Goal: Check status: Check status

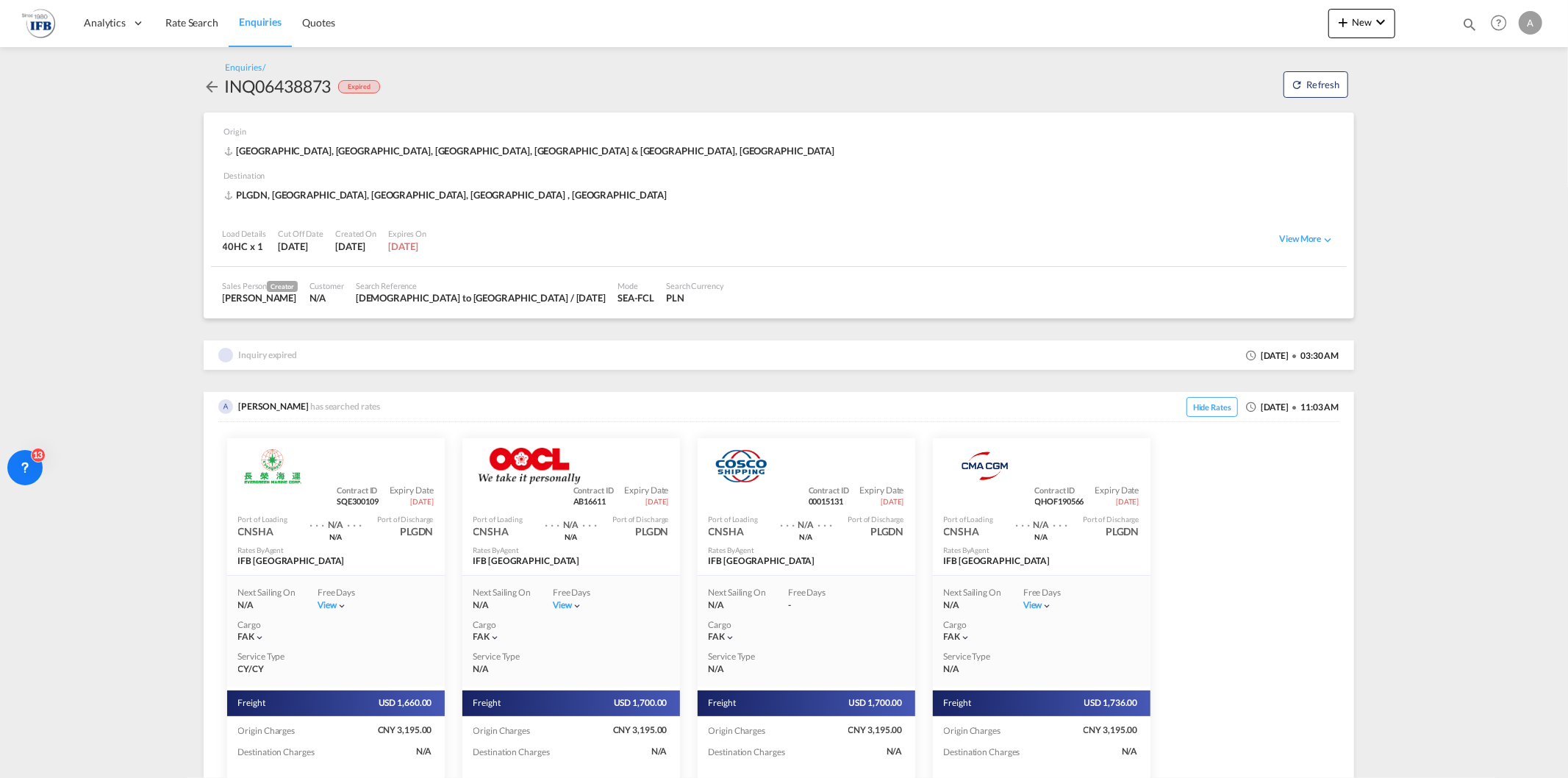
scroll to position [899, 0]
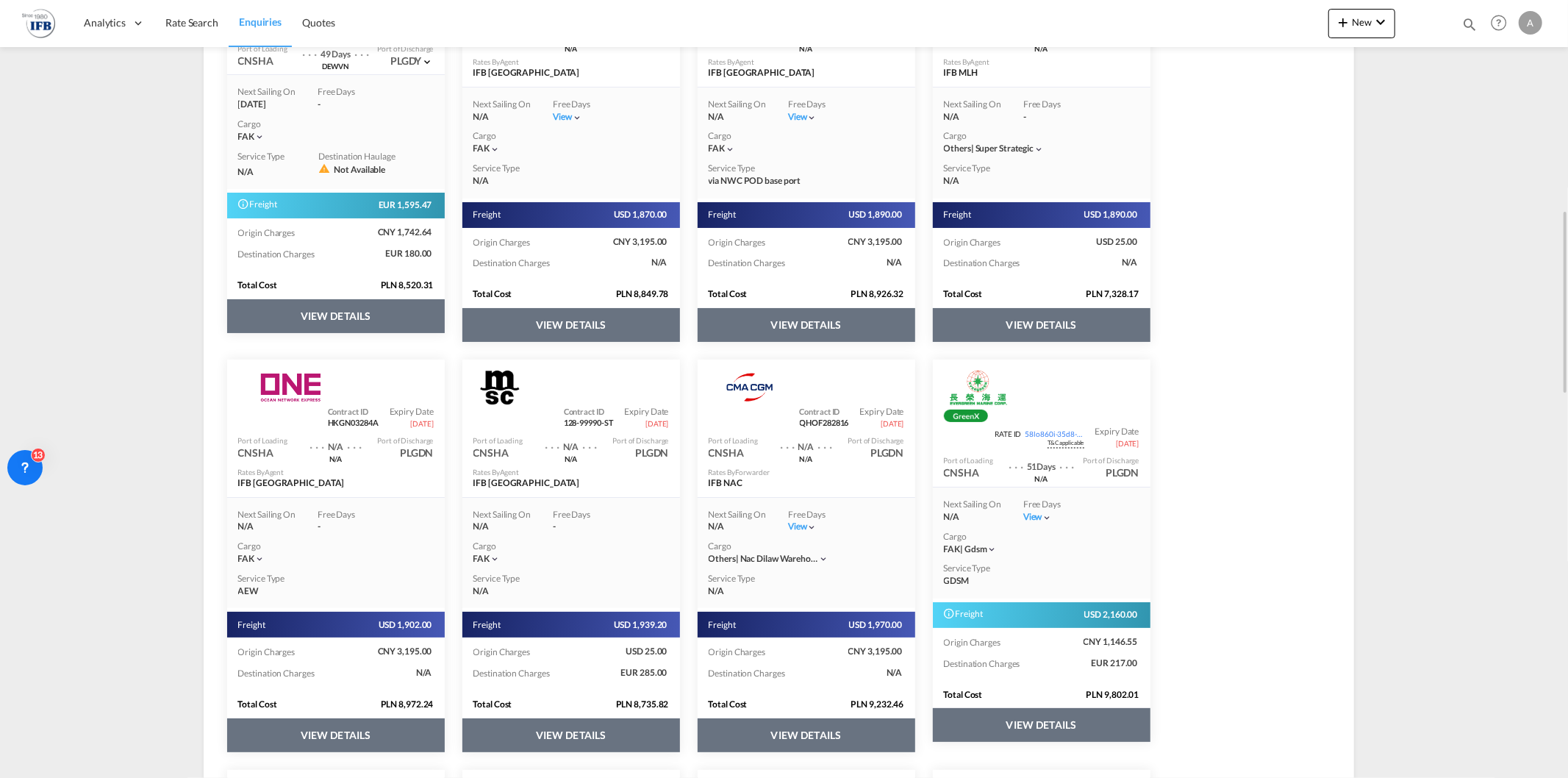
click at [263, 20] on span "Enquiries" at bounding box center [261, 21] width 43 height 12
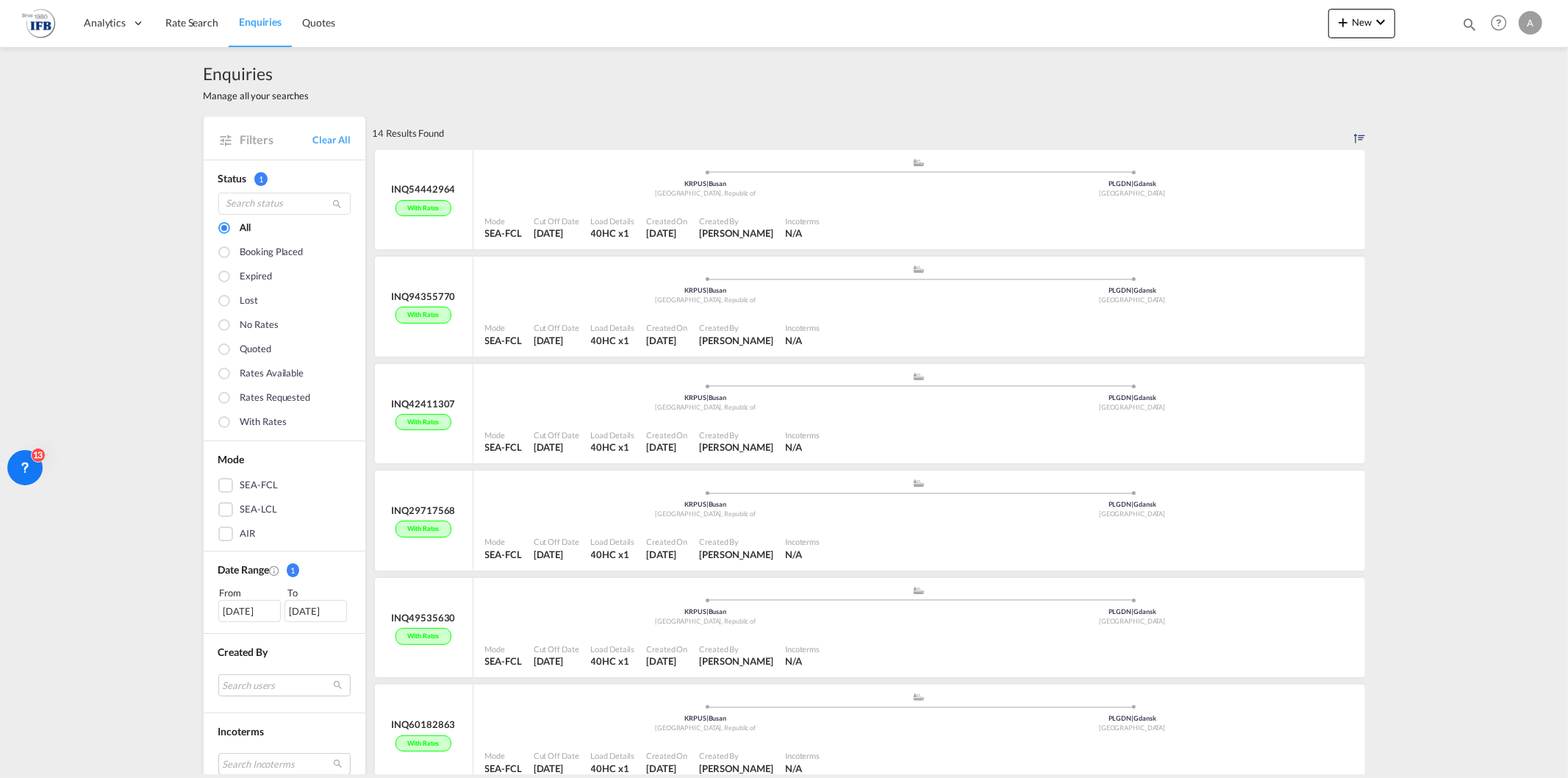
click at [234, 611] on div "[DATE]" at bounding box center [249, 611] width 62 height 22
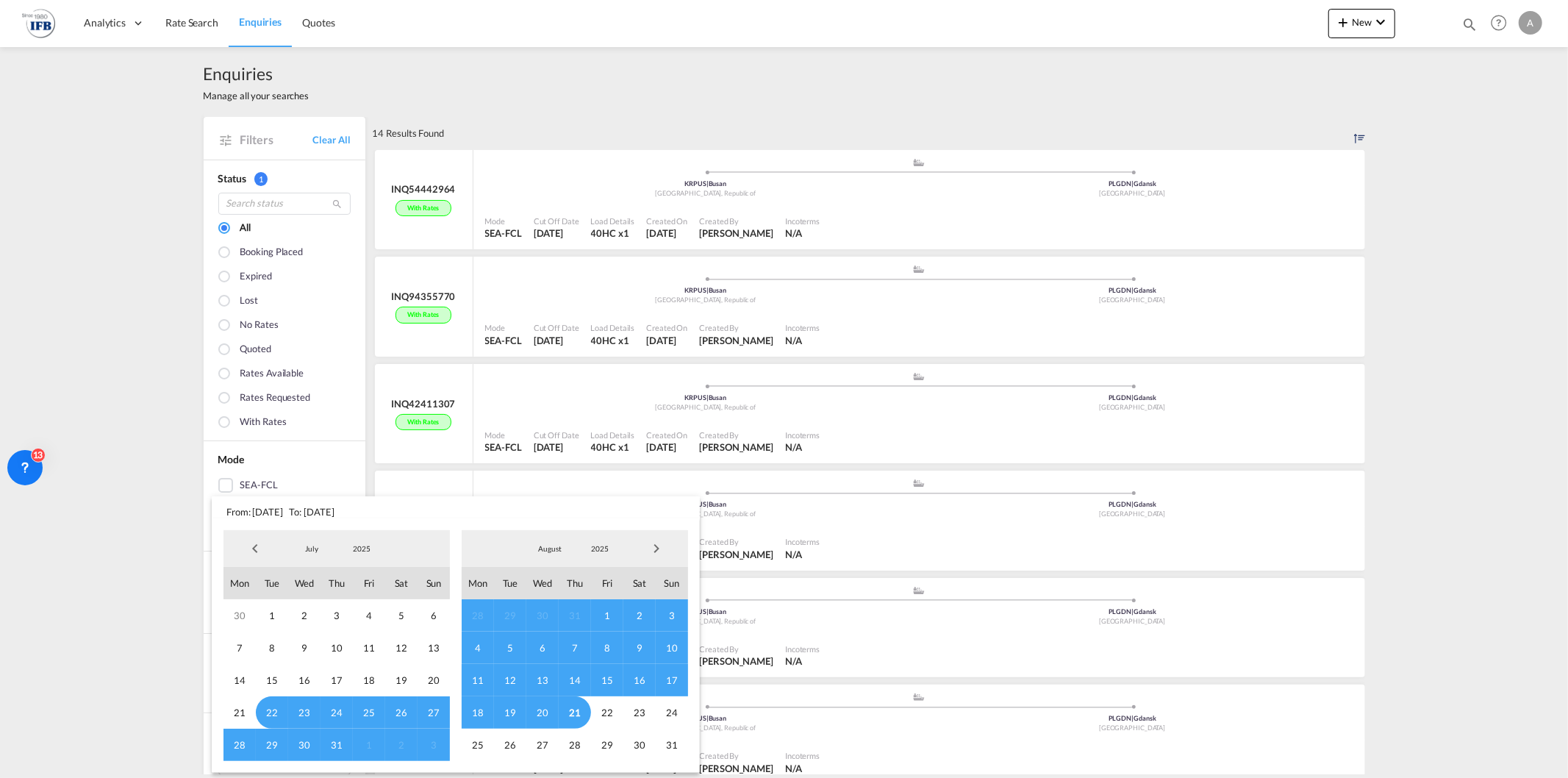
click at [255, 554] on span "Previous Month" at bounding box center [255, 548] width 30 height 30
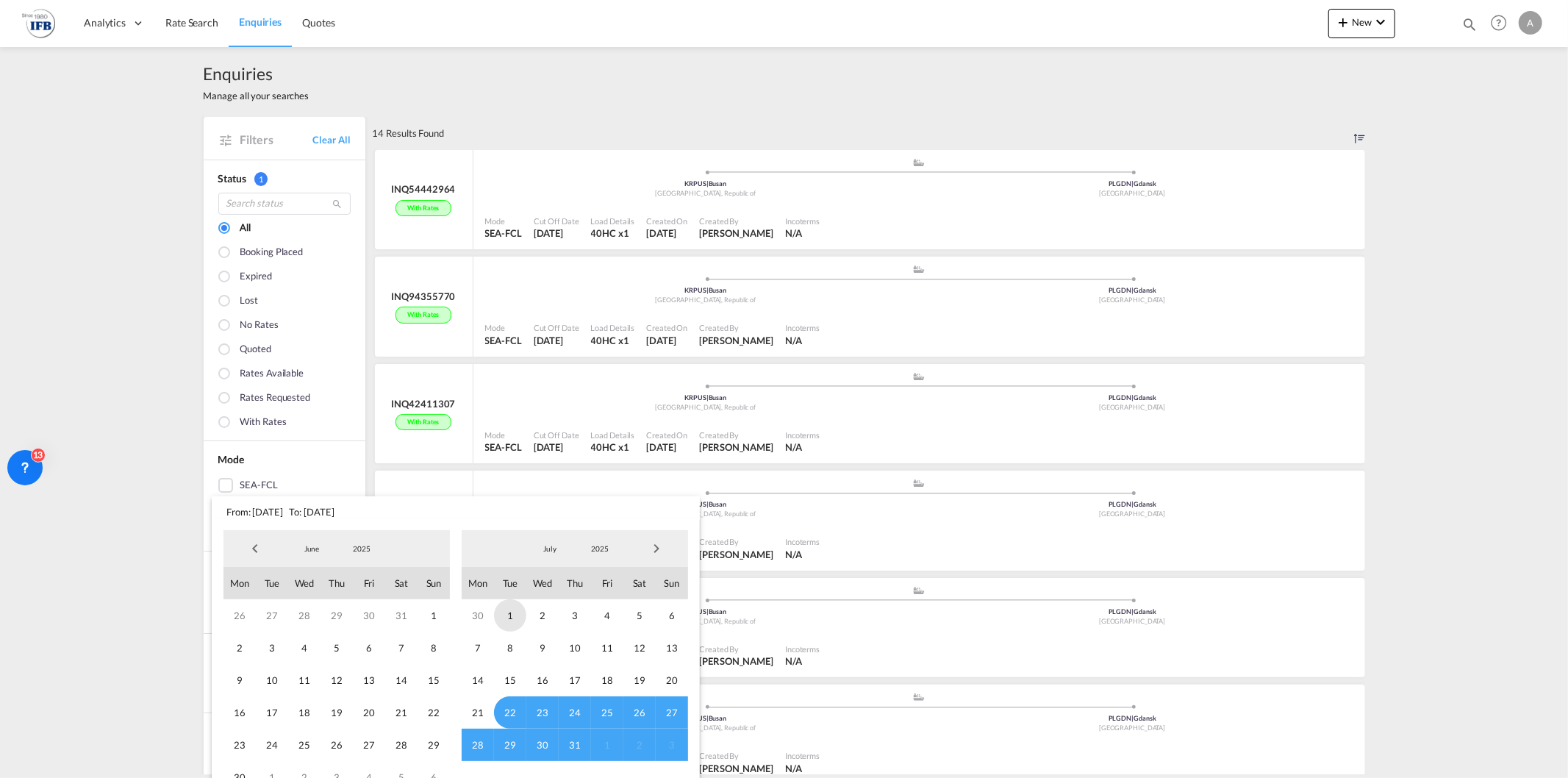
click at [508, 616] on span "1" at bounding box center [510, 615] width 32 height 32
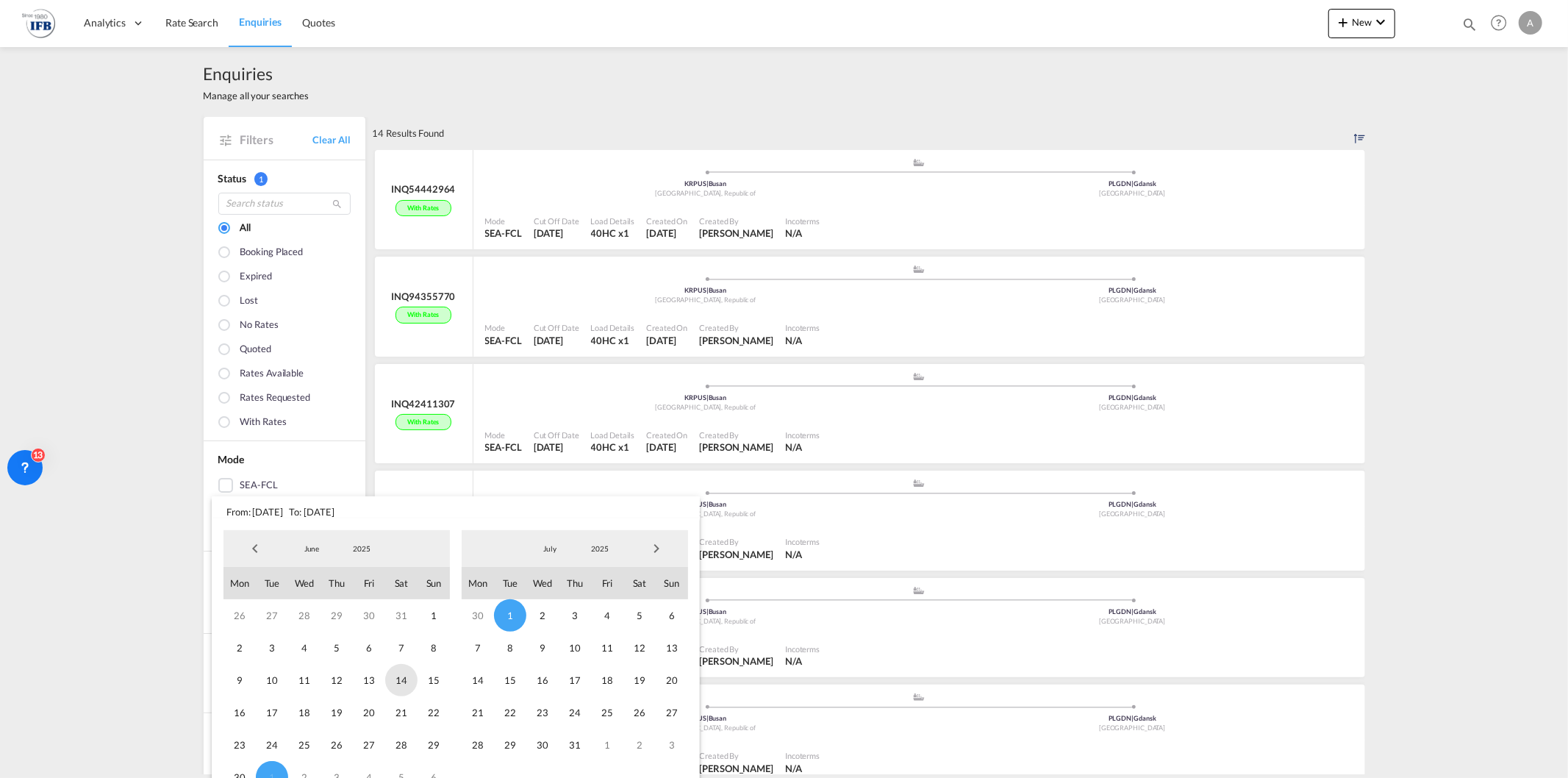
click at [396, 669] on span "14" at bounding box center [401, 680] width 32 height 32
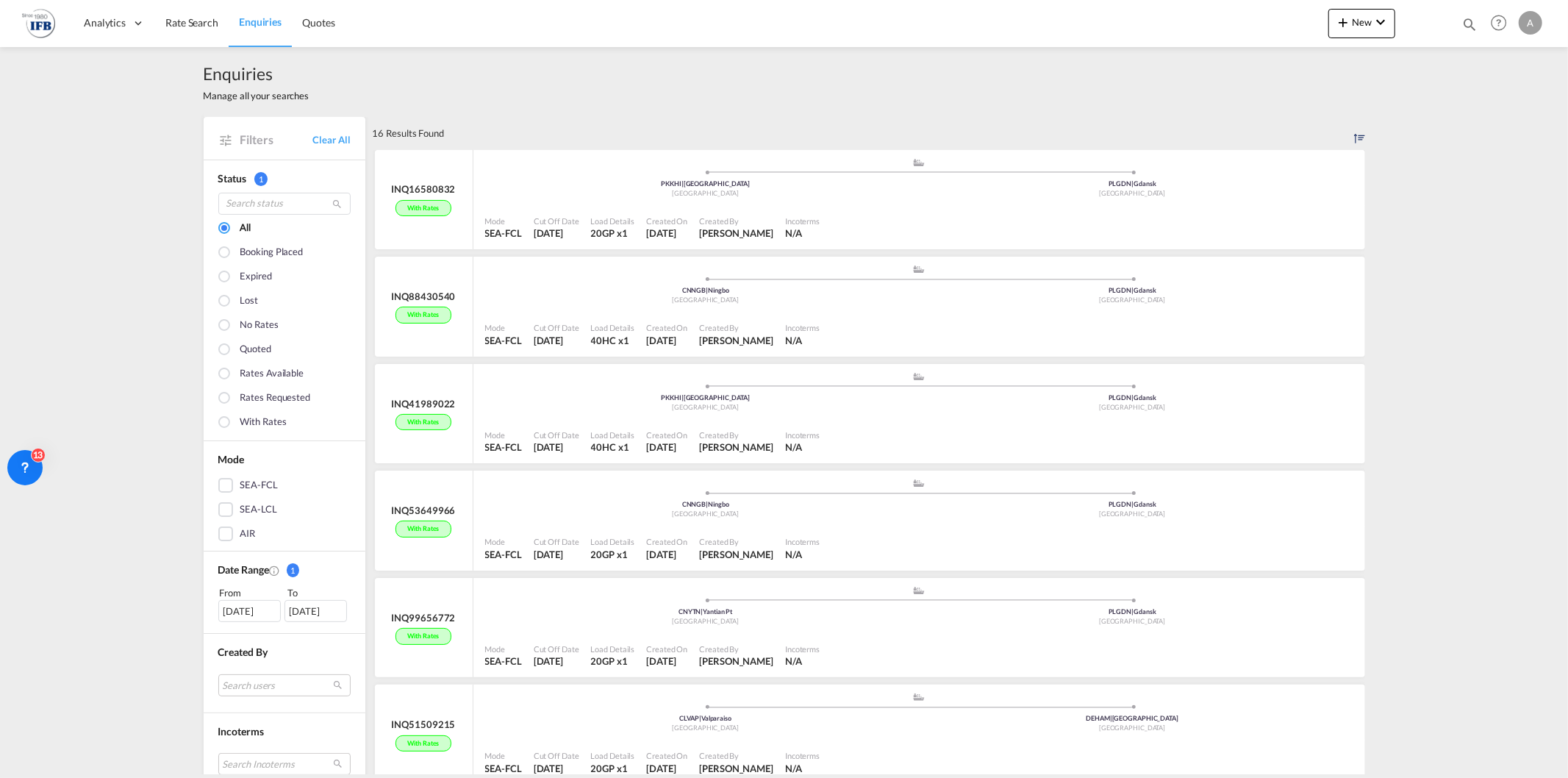
click at [244, 602] on div "[DATE]" at bounding box center [249, 611] width 62 height 22
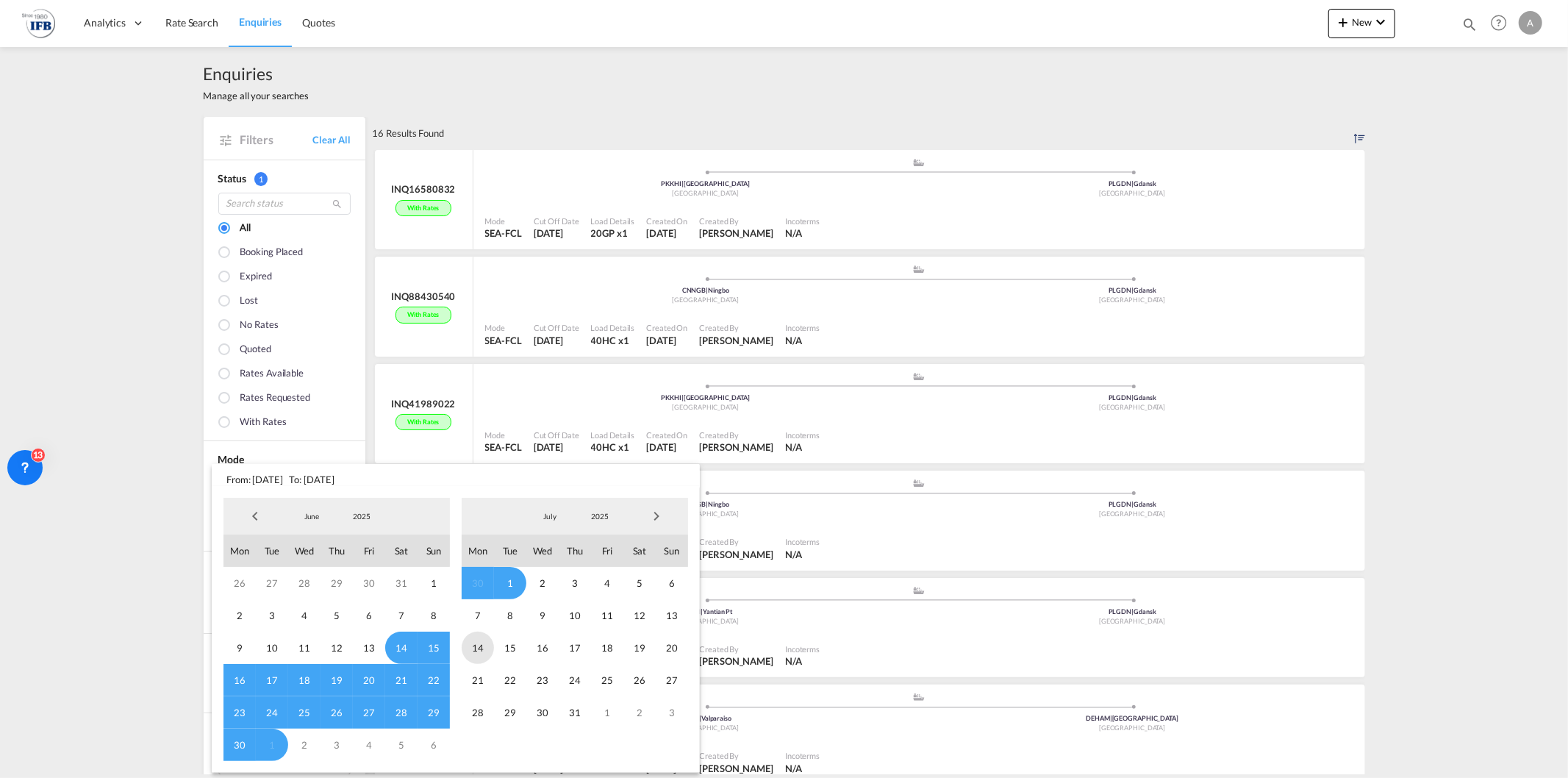
click at [482, 646] on span "14" at bounding box center [477, 648] width 32 height 32
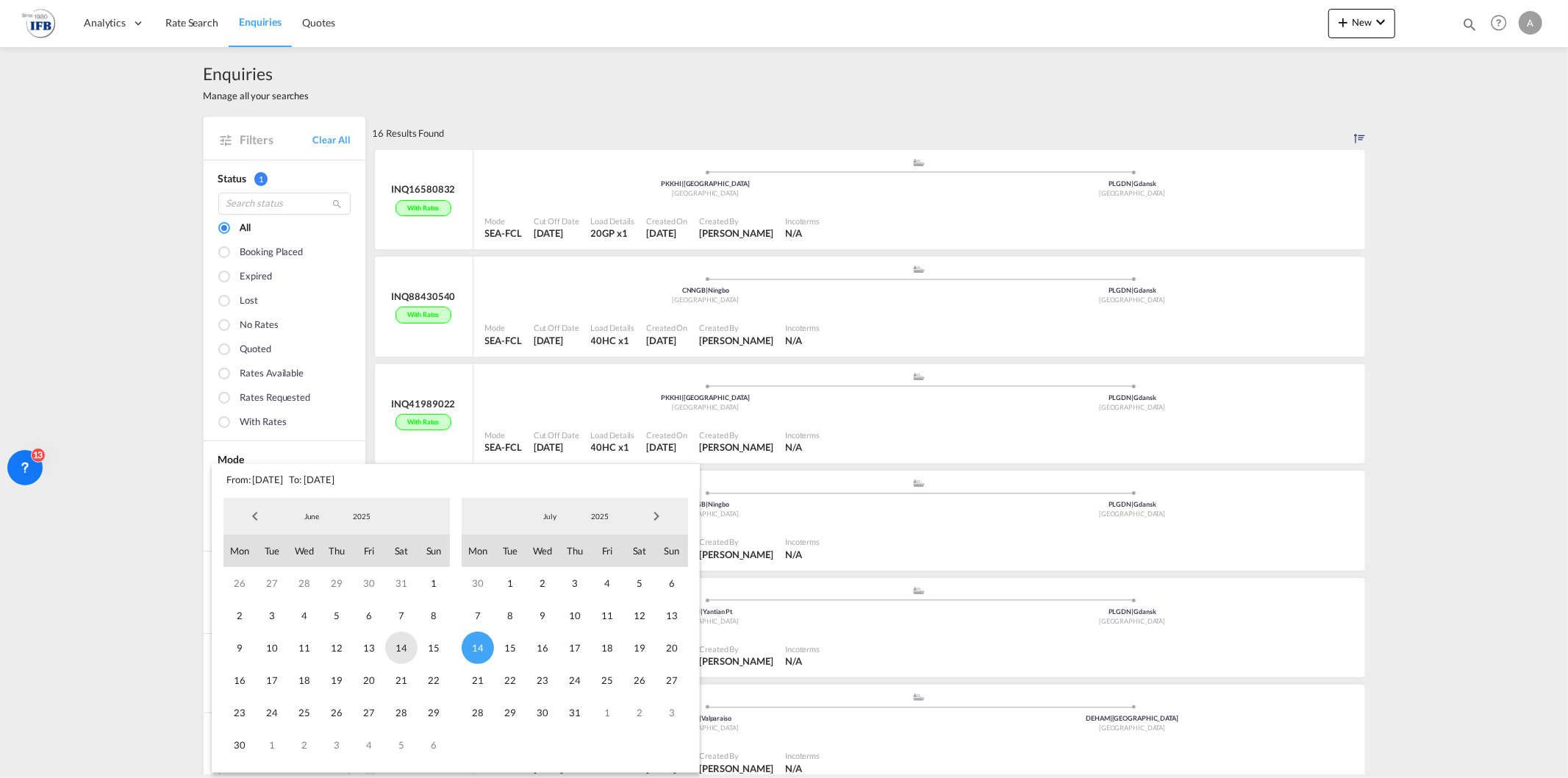
click at [393, 641] on span "14" at bounding box center [401, 648] width 32 height 32
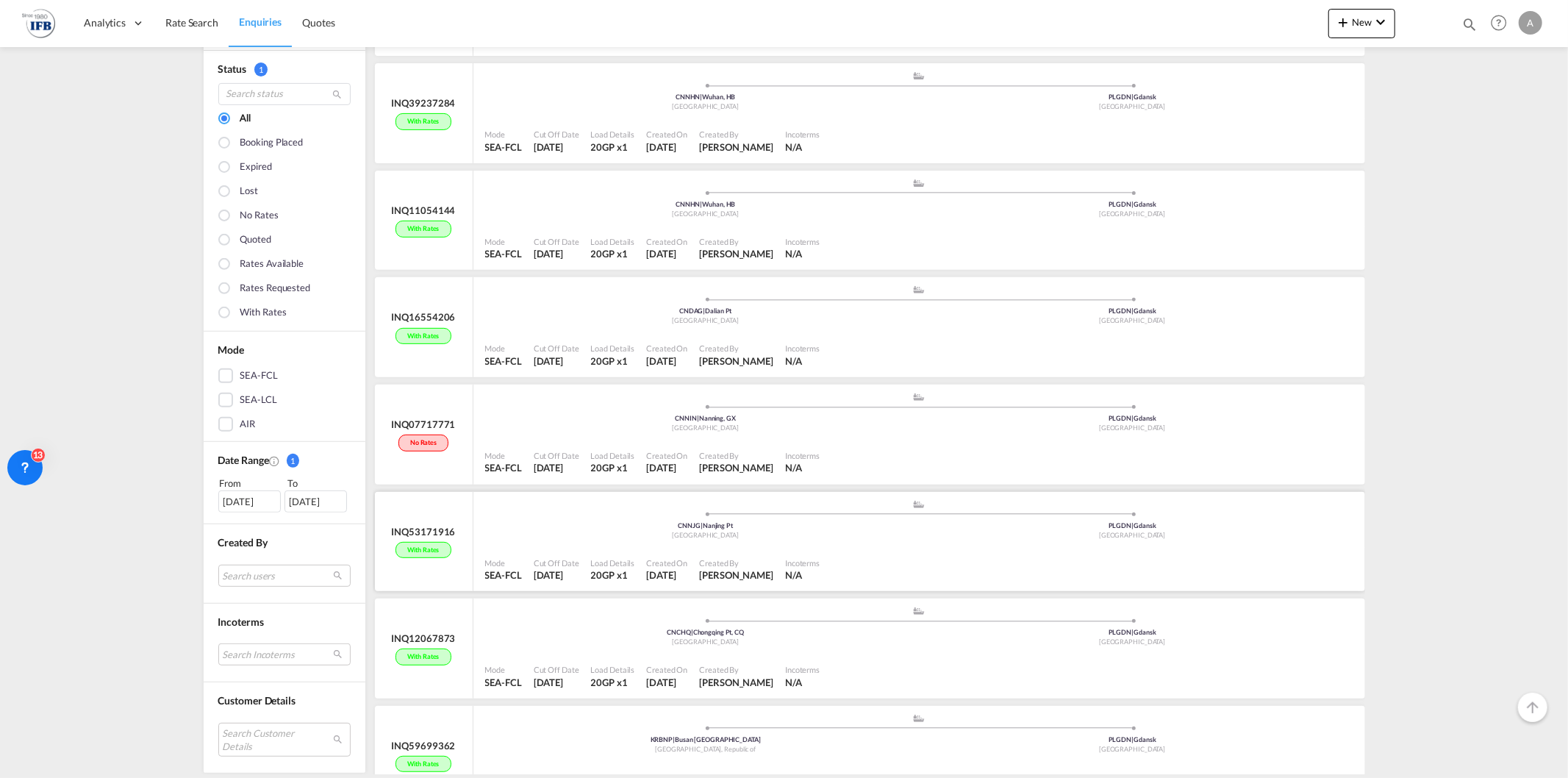
scroll to position [653, 0]
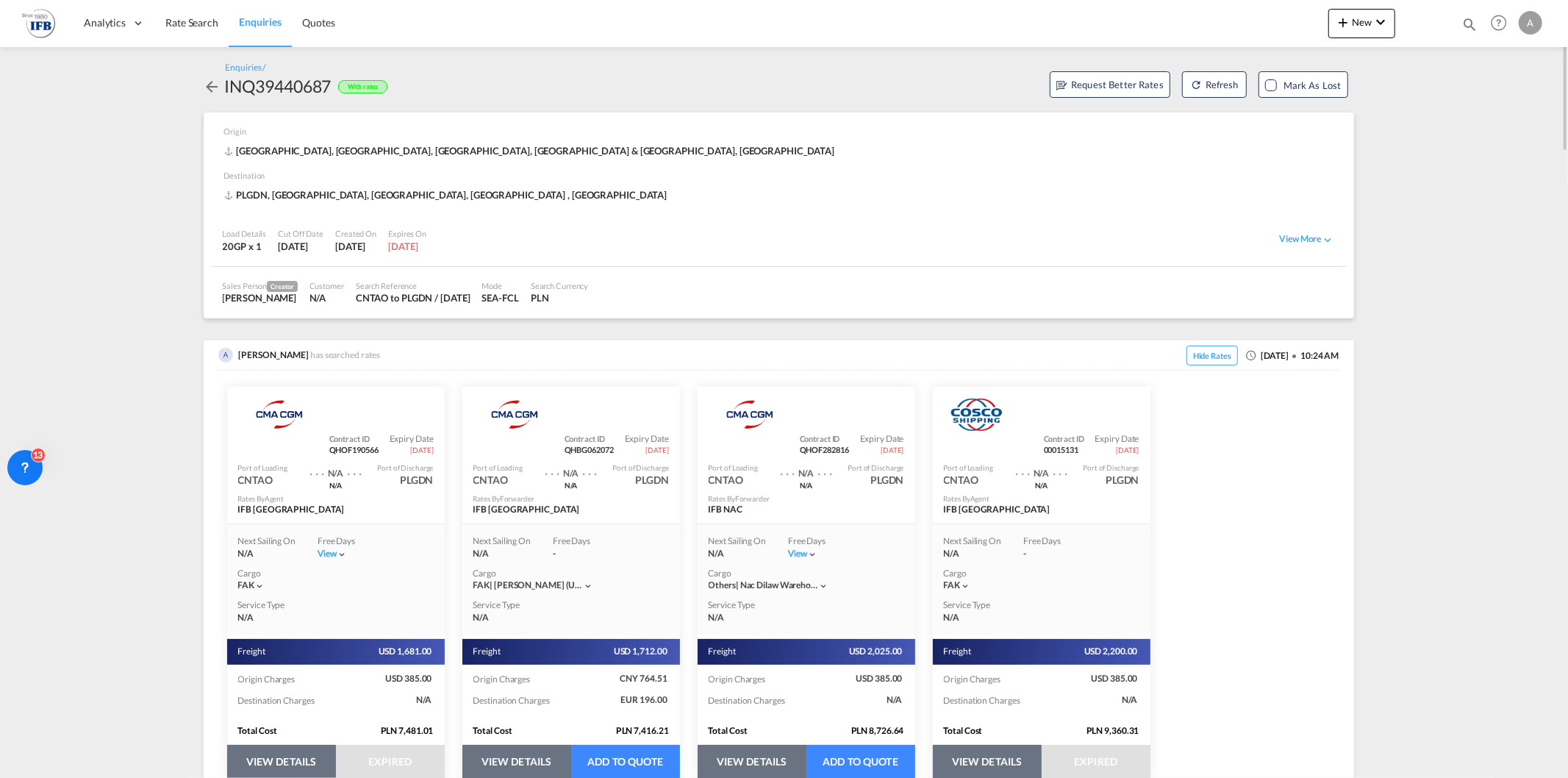
click at [217, 82] on md-icon "icon-arrow-left" at bounding box center [212, 87] width 18 height 18
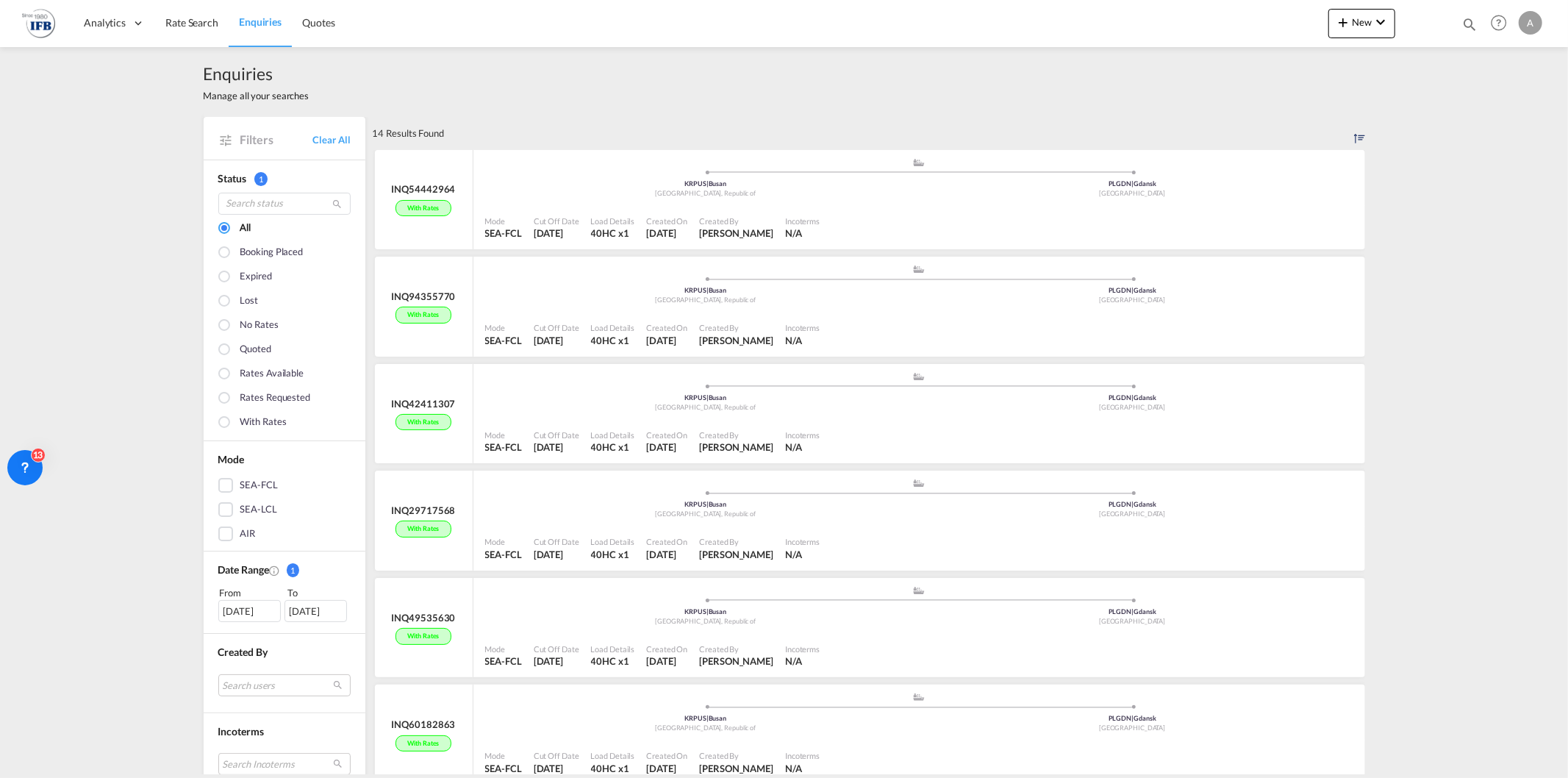
click at [236, 606] on div "[DATE]" at bounding box center [249, 611] width 62 height 22
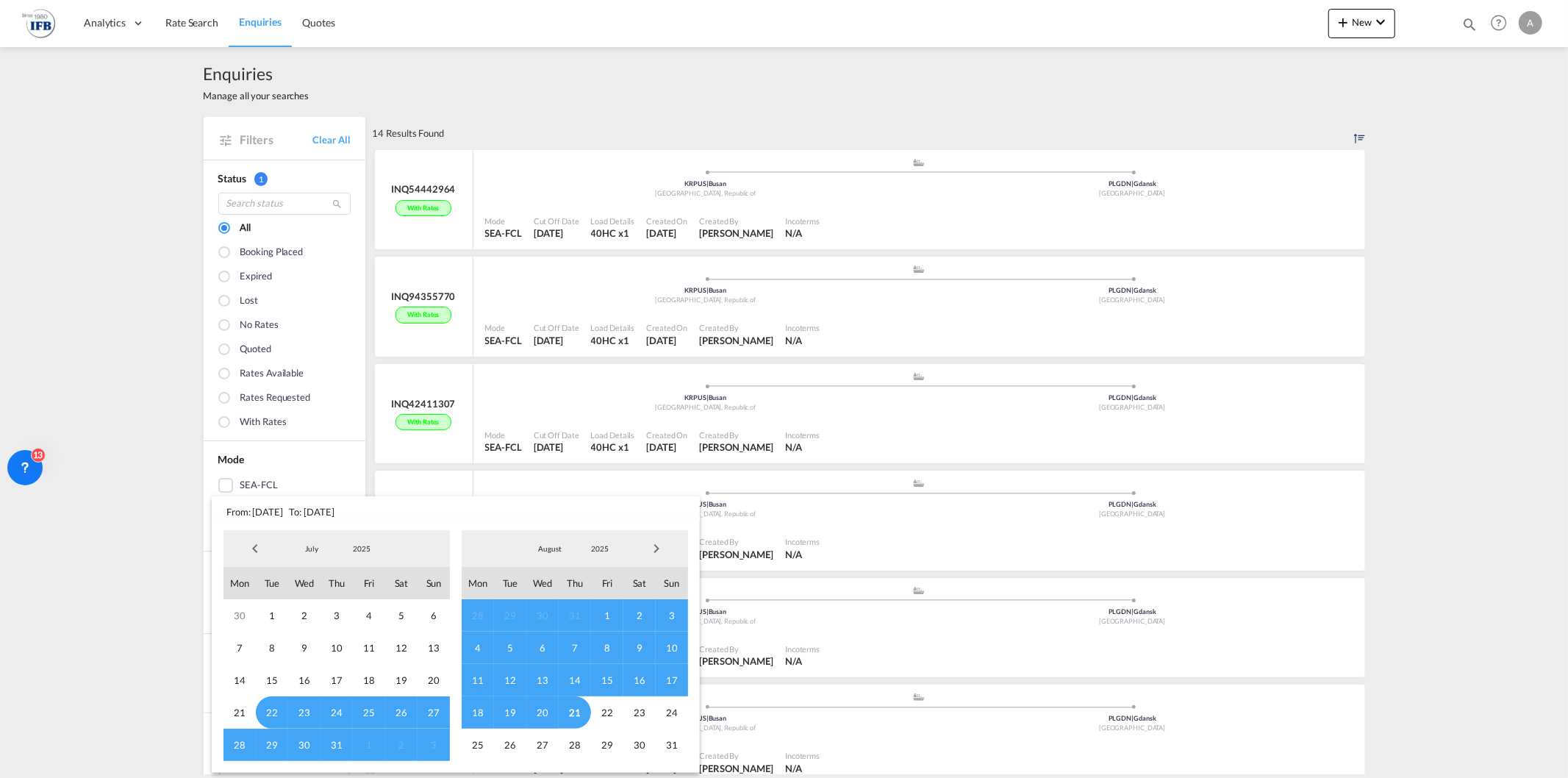
click at [248, 543] on span "Previous Month" at bounding box center [255, 548] width 30 height 30
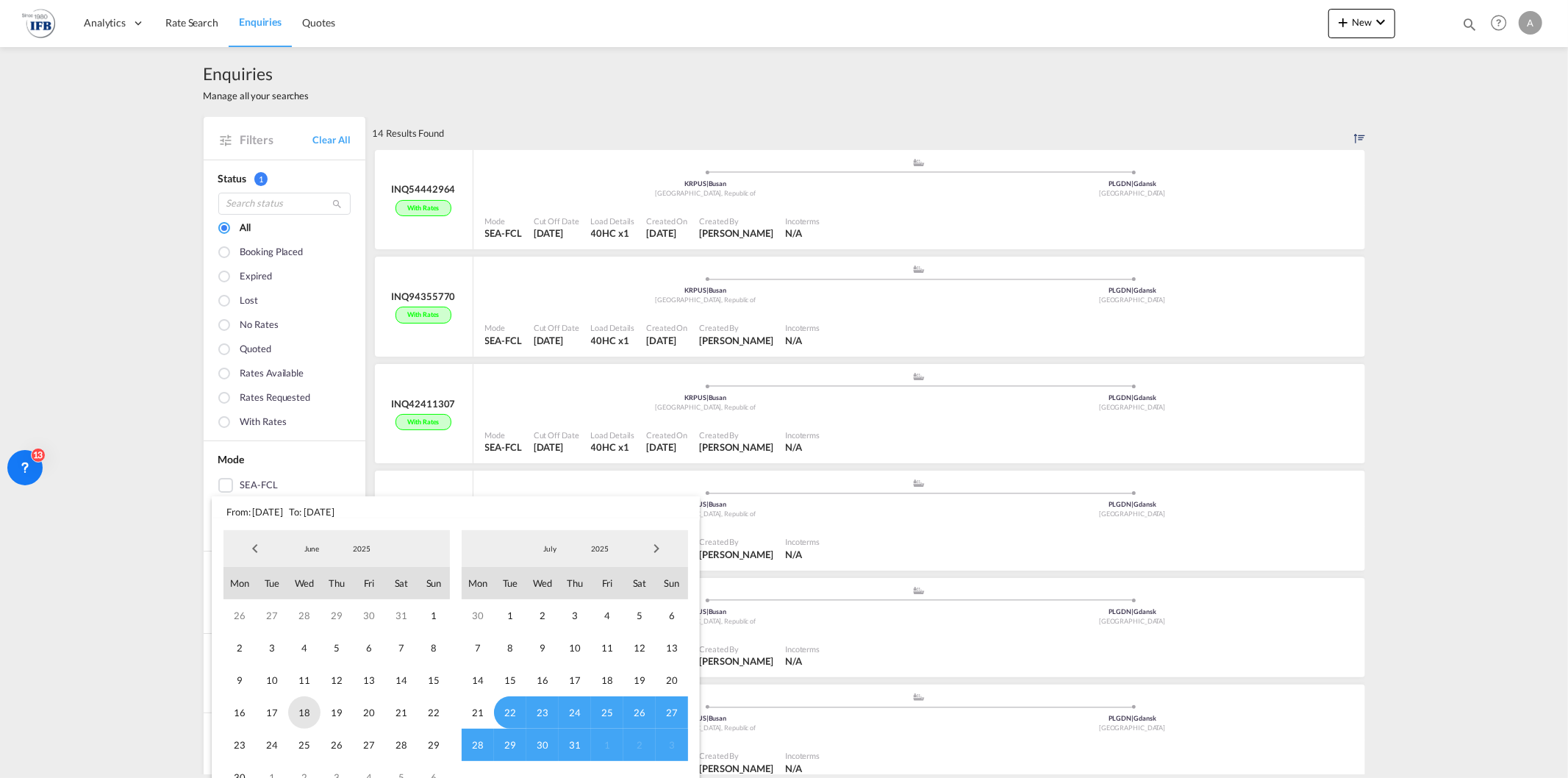
click at [300, 718] on span "18" at bounding box center [304, 712] width 32 height 32
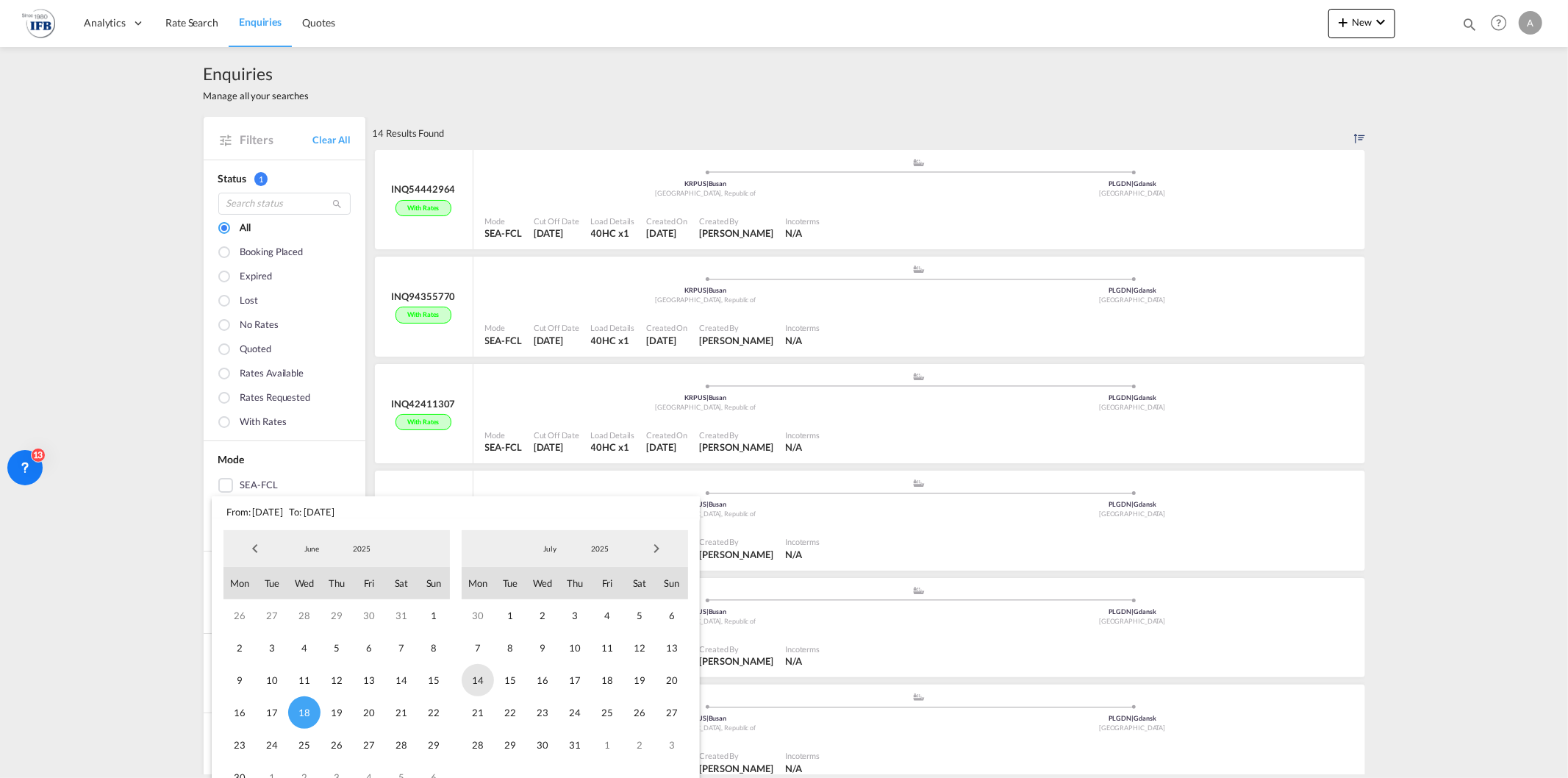
click at [483, 677] on span "14" at bounding box center [477, 680] width 32 height 32
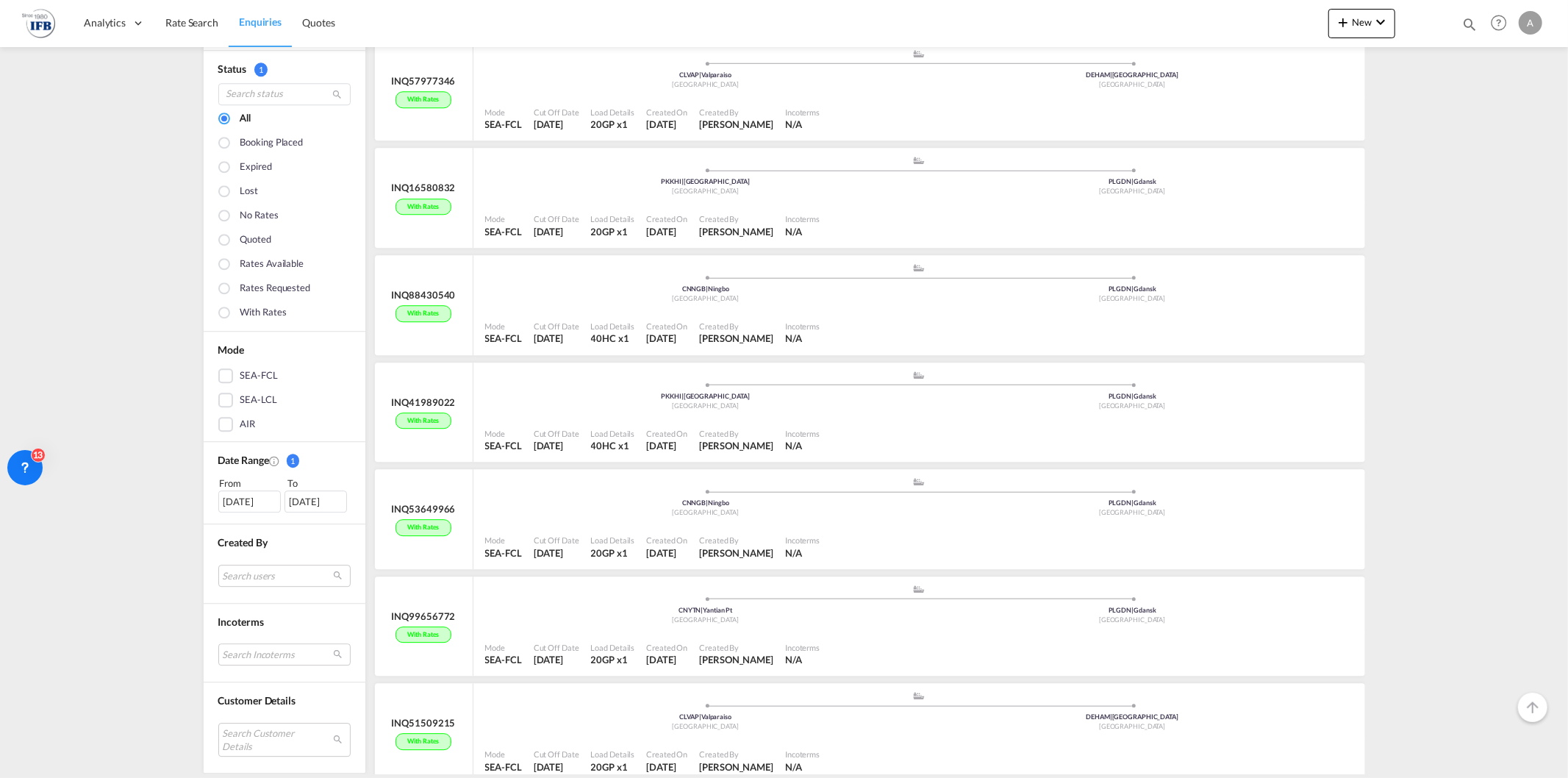
scroll to position [3397, 0]
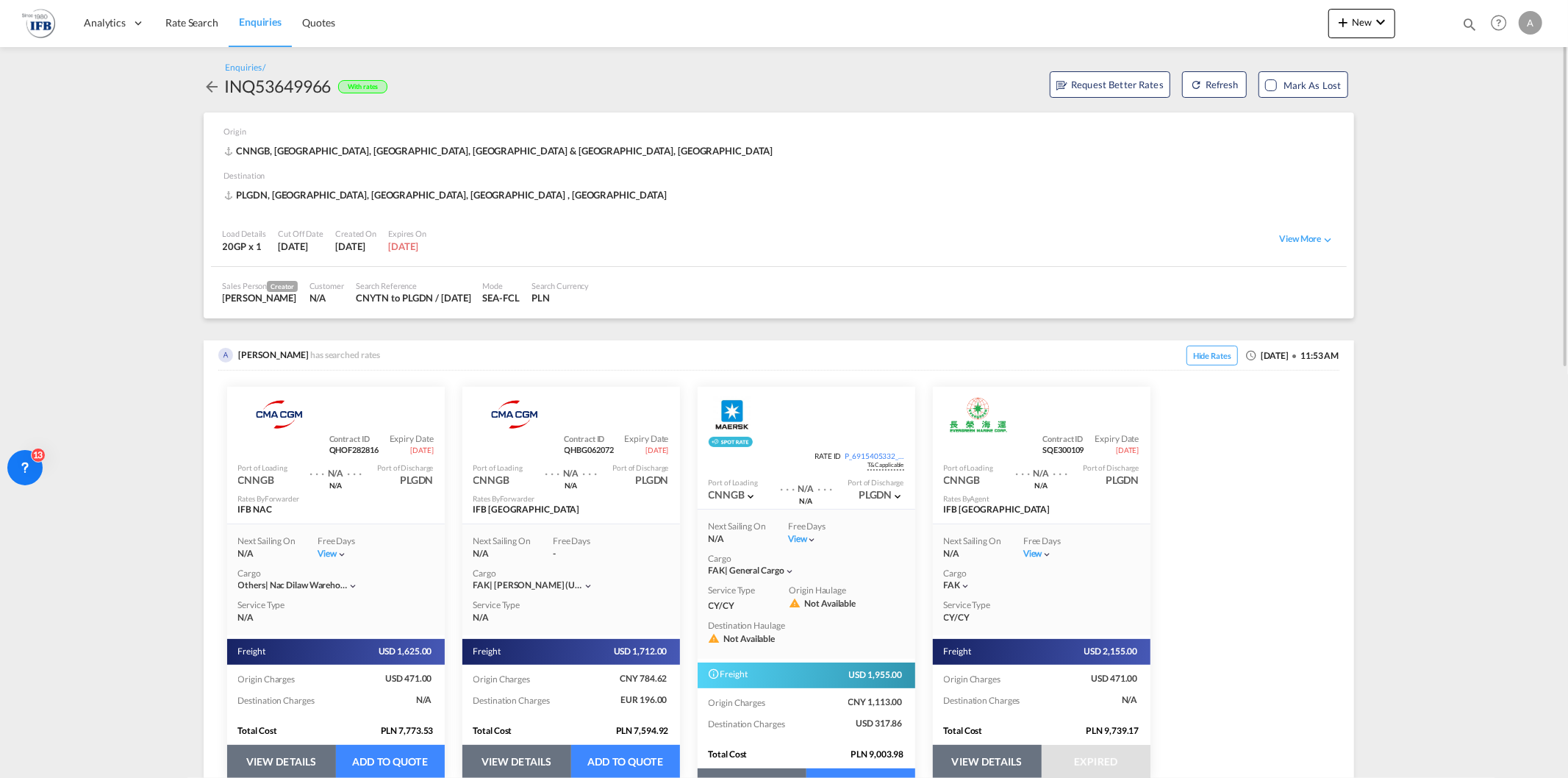
click at [214, 82] on md-icon "icon-arrow-left" at bounding box center [212, 87] width 18 height 18
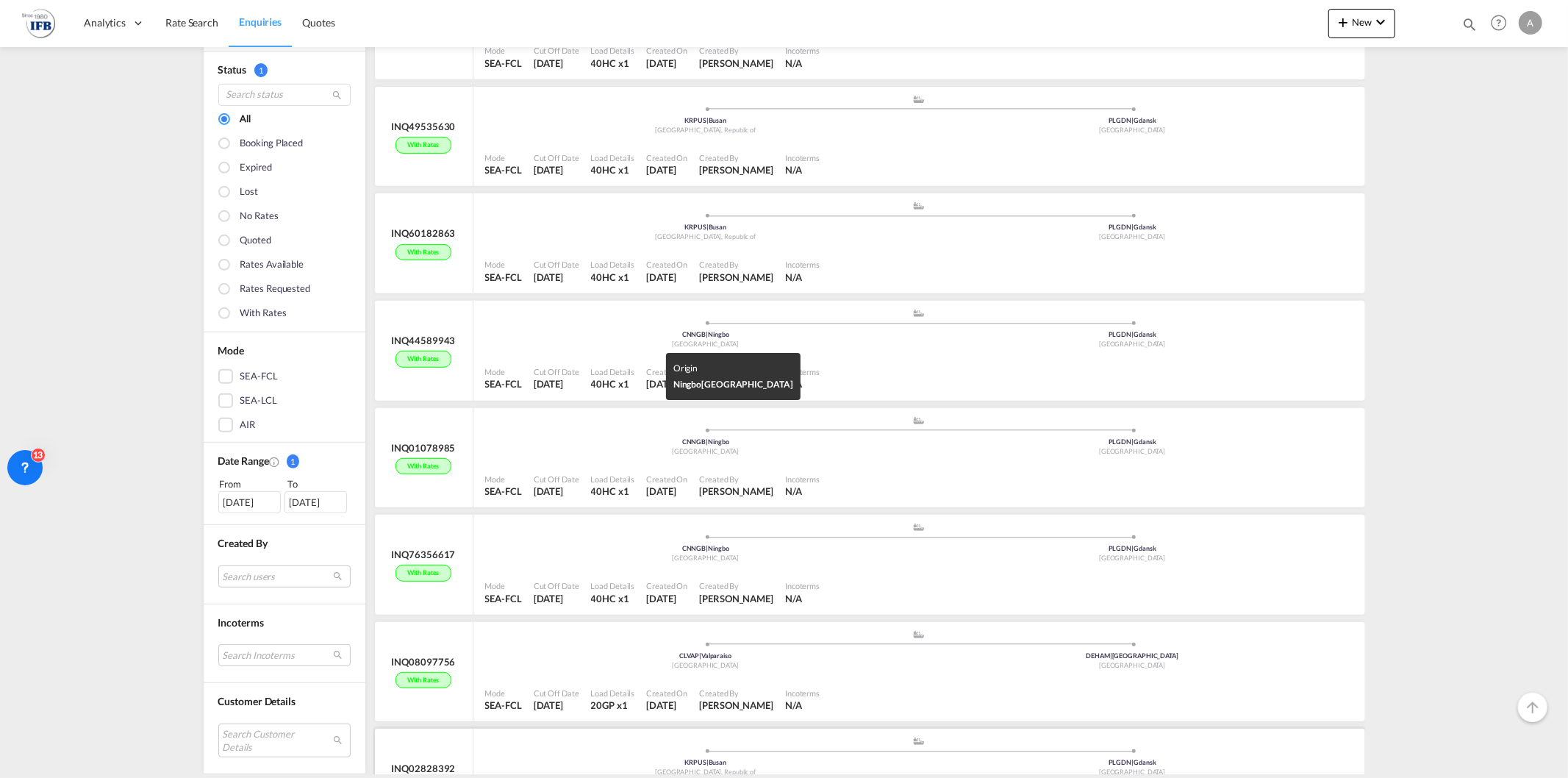
scroll to position [875, 0]
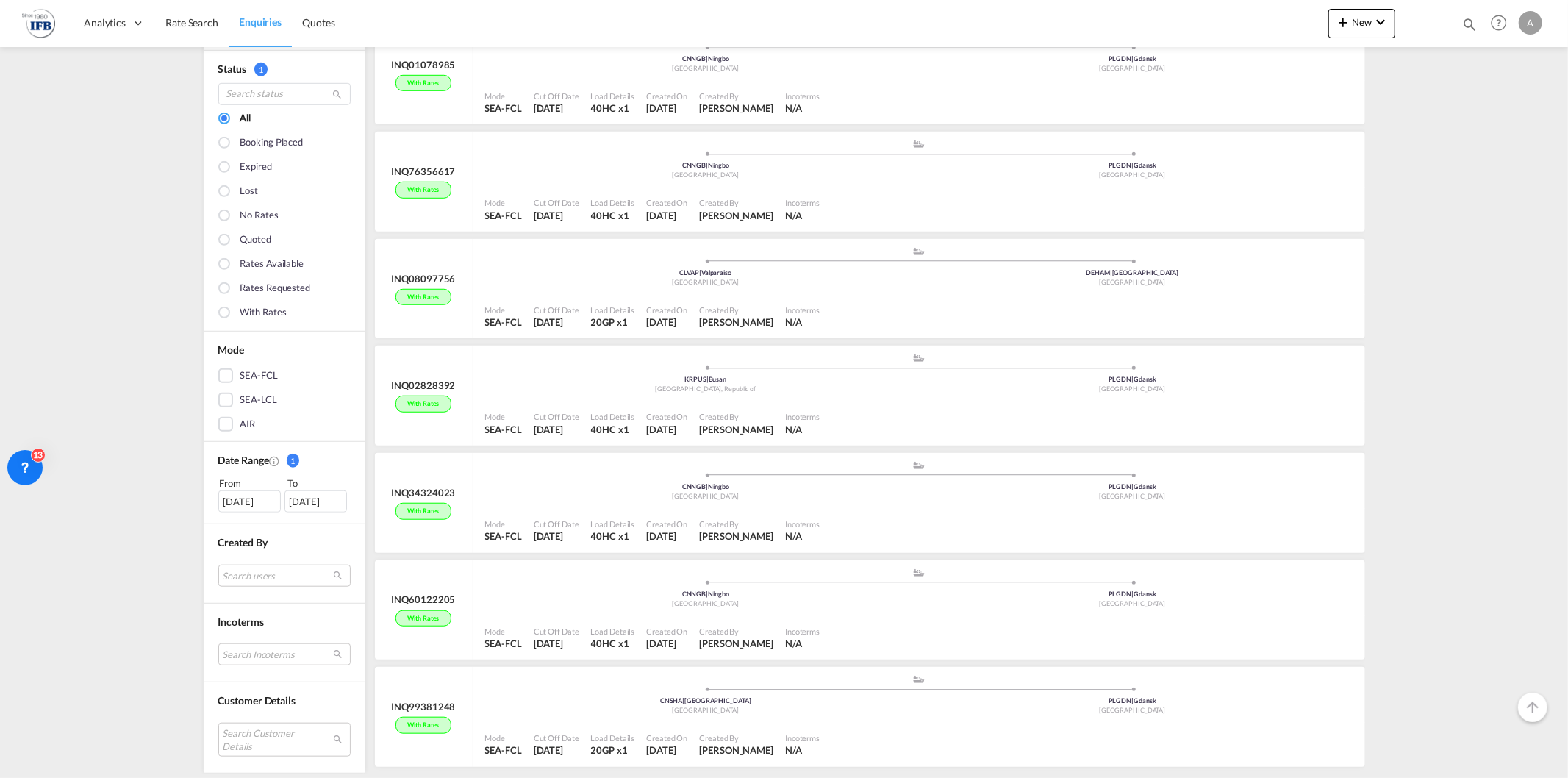
click at [253, 509] on div "[DATE]" at bounding box center [249, 501] width 62 height 22
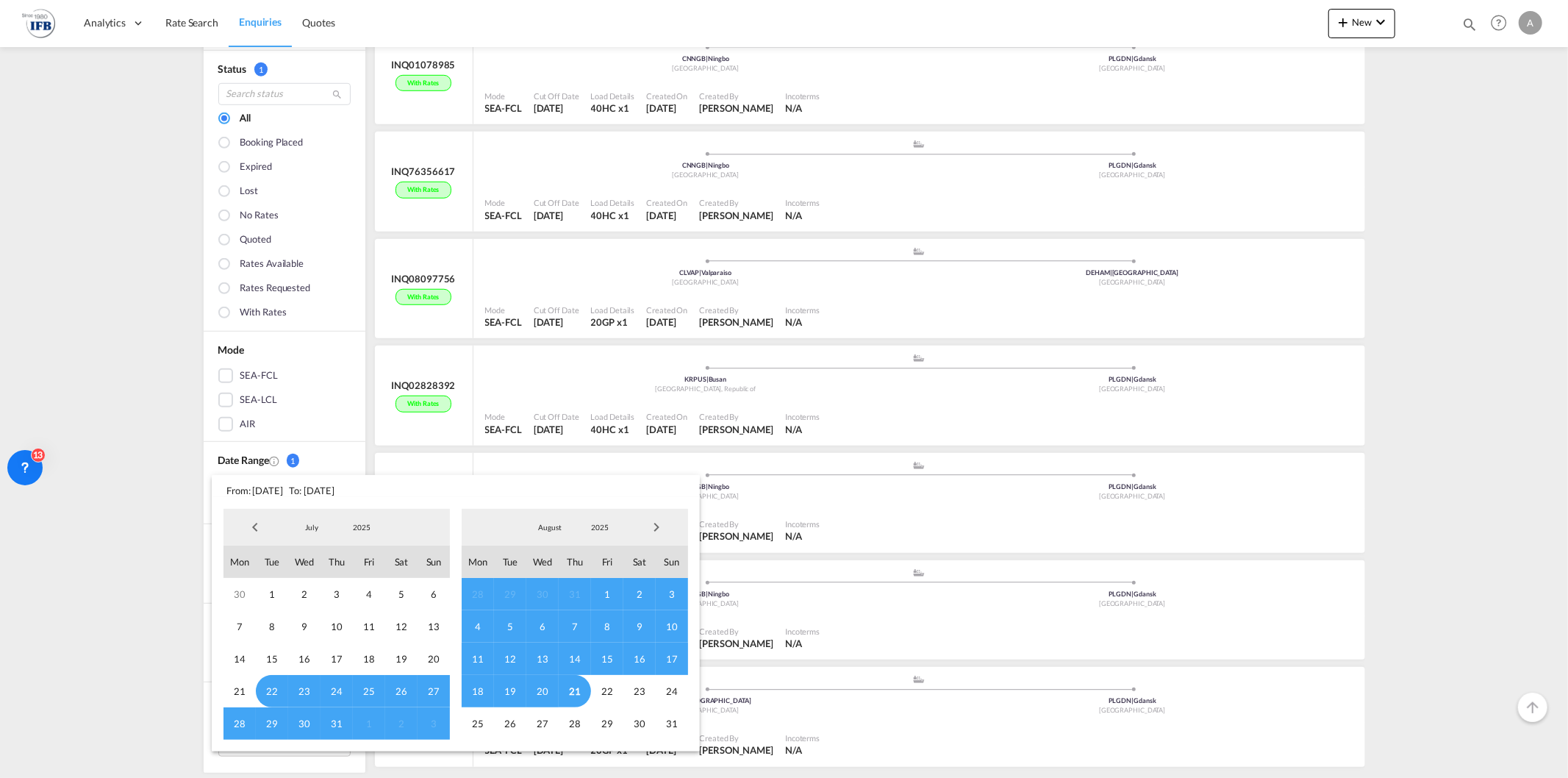
click at [253, 519] on span "Previous Month" at bounding box center [255, 527] width 30 height 30
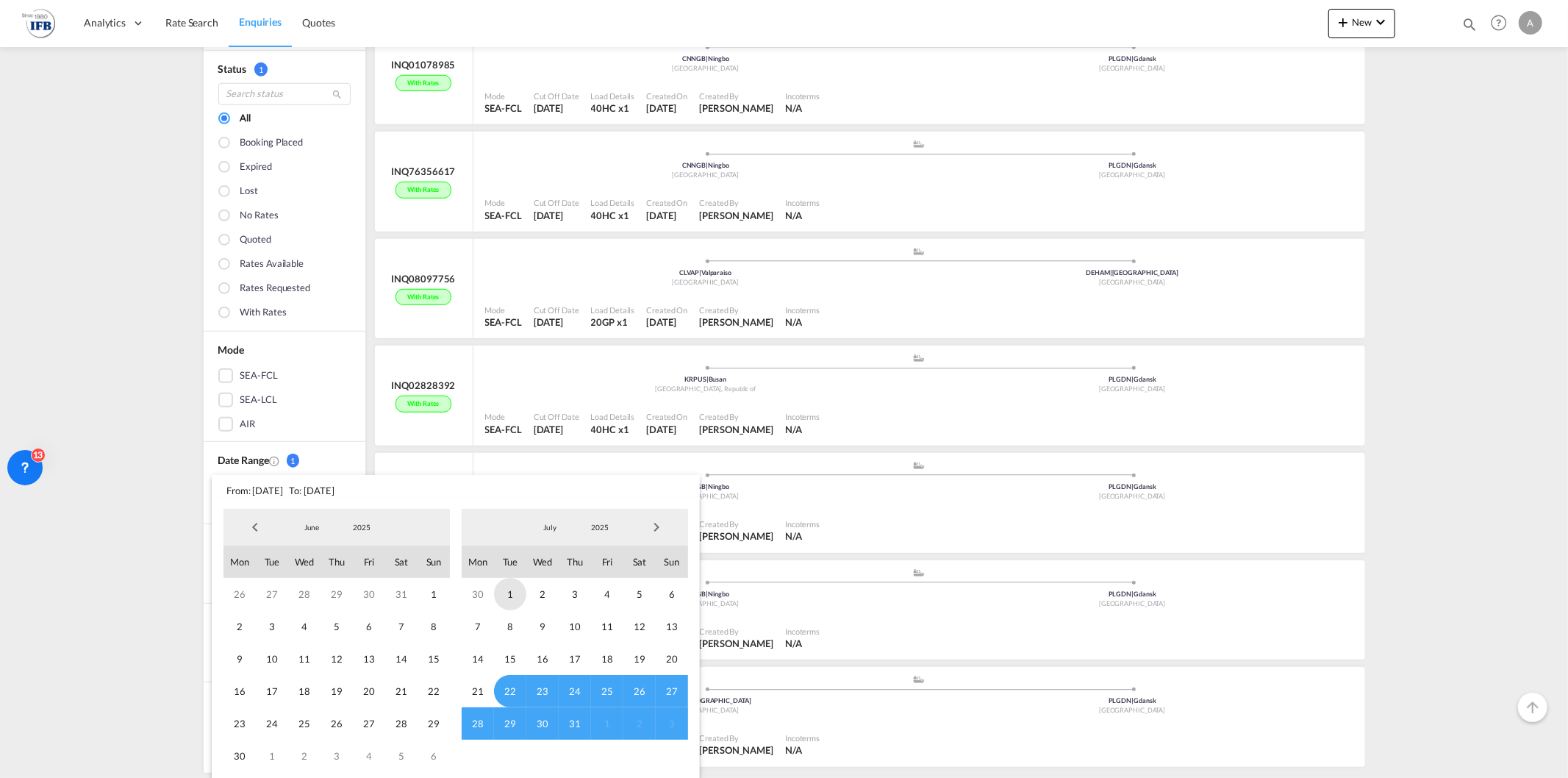
click at [511, 589] on span "1" at bounding box center [510, 594] width 32 height 32
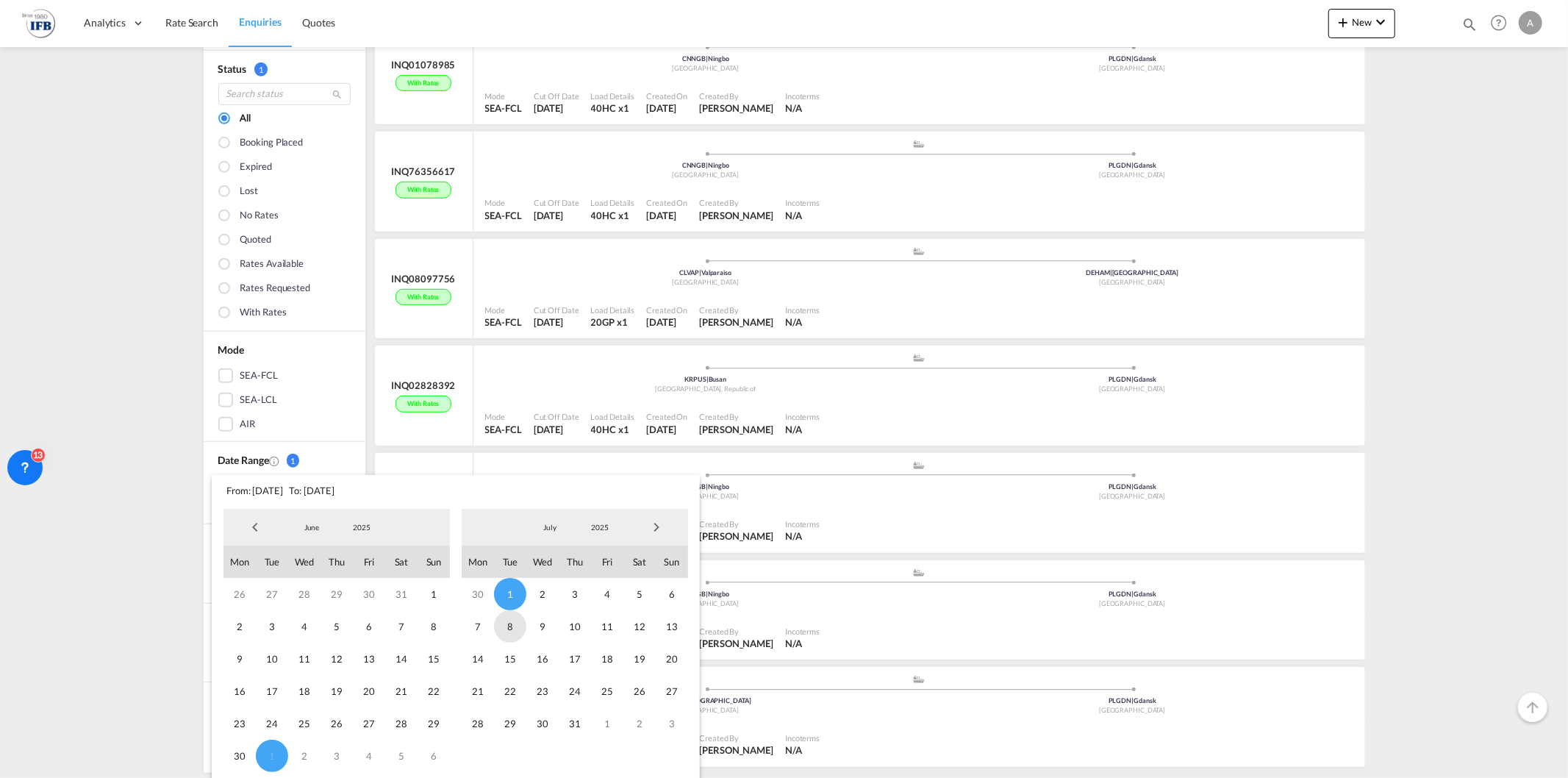
click at [500, 639] on span "8" at bounding box center [510, 626] width 32 height 32
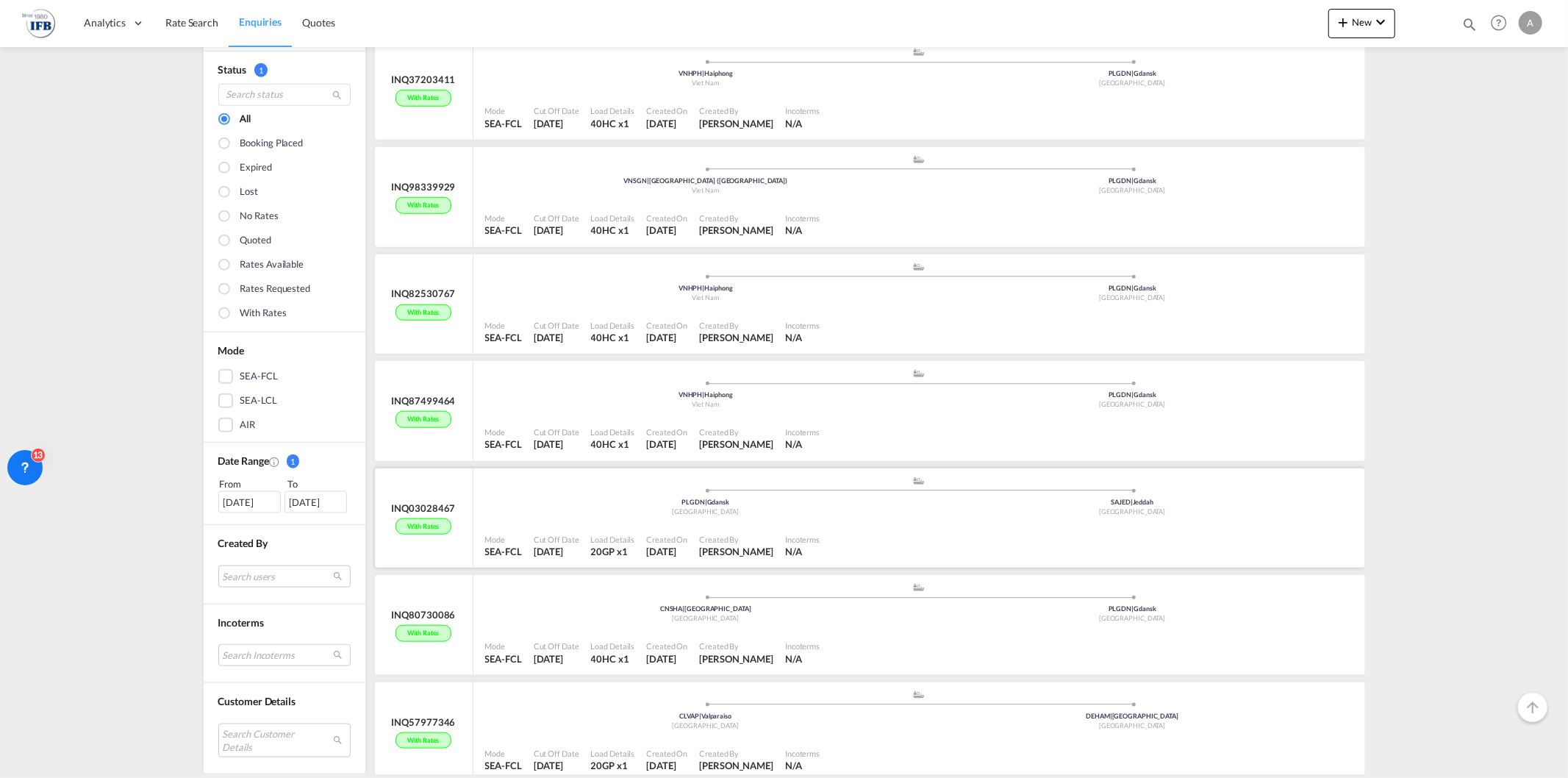
scroll to position [1196, 0]
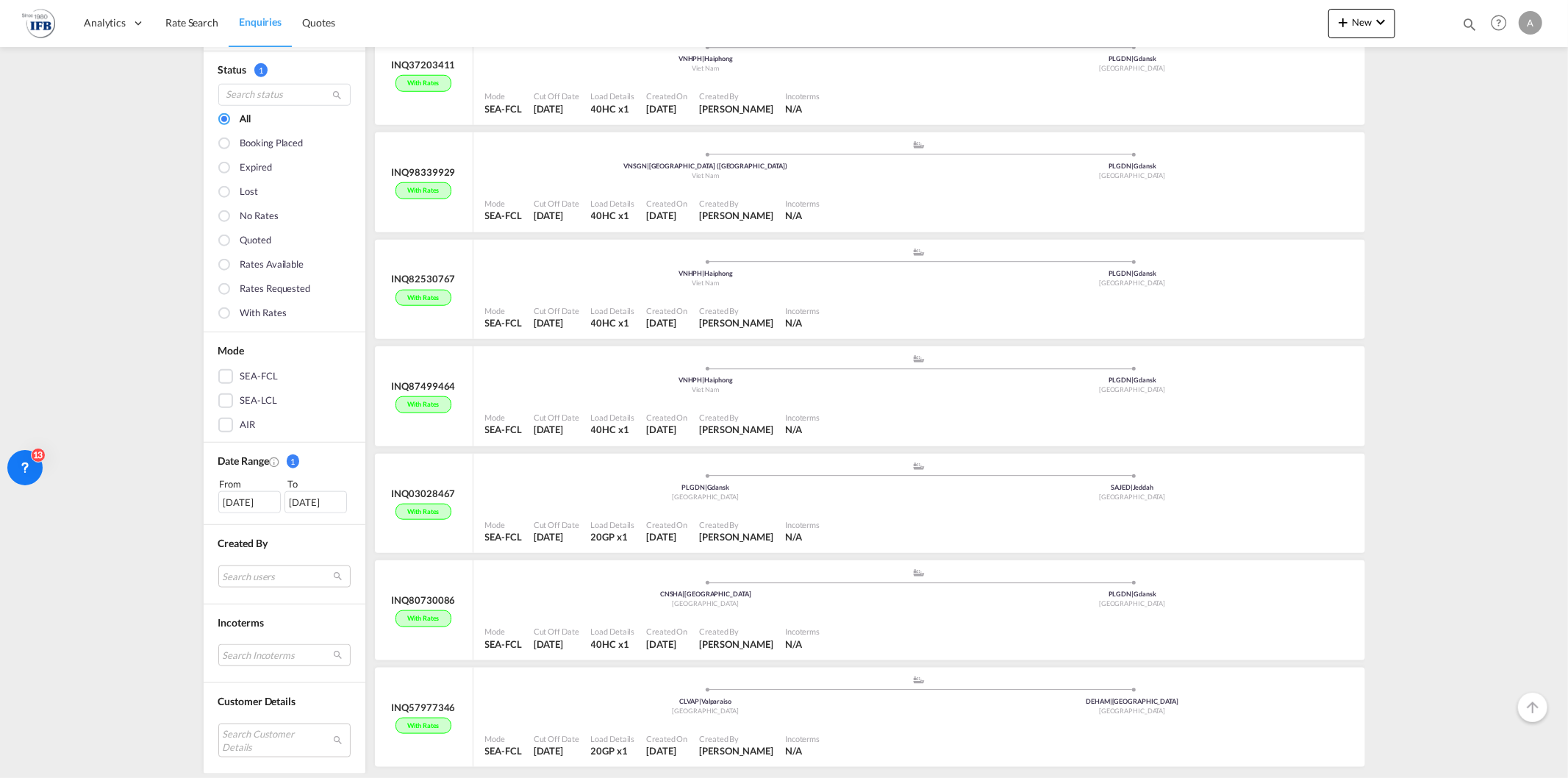
click at [1379, 355] on div "Enquiries Manage all your searches Filters Clear All Status 1 All Booking place…" at bounding box center [784, 410] width 1568 height 727
